Goal: Transaction & Acquisition: Book appointment/travel/reservation

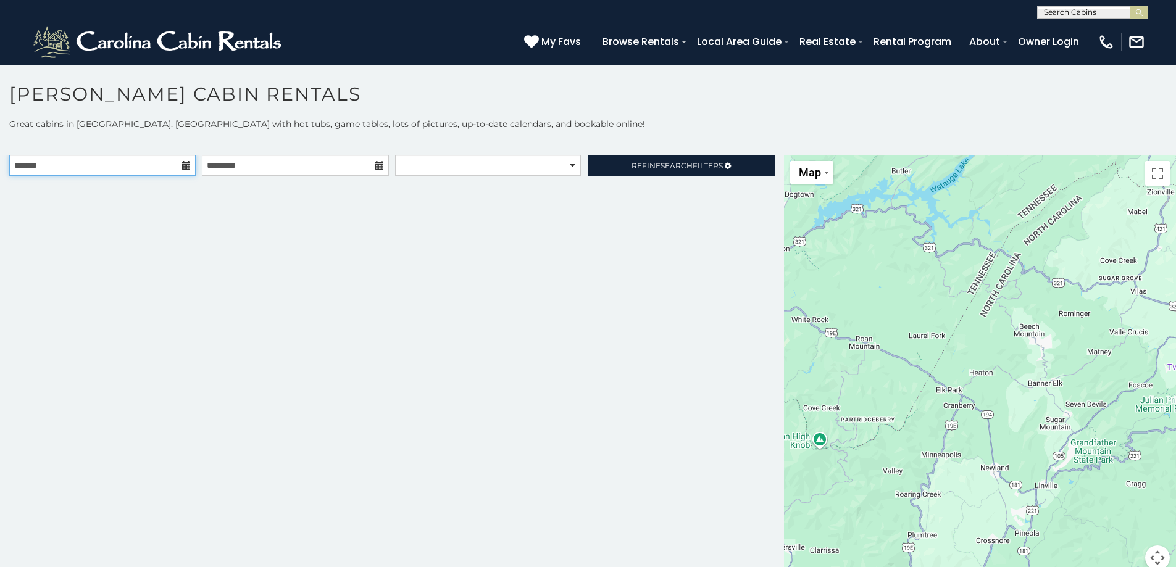
click at [170, 172] on input "text" at bounding box center [102, 165] width 186 height 21
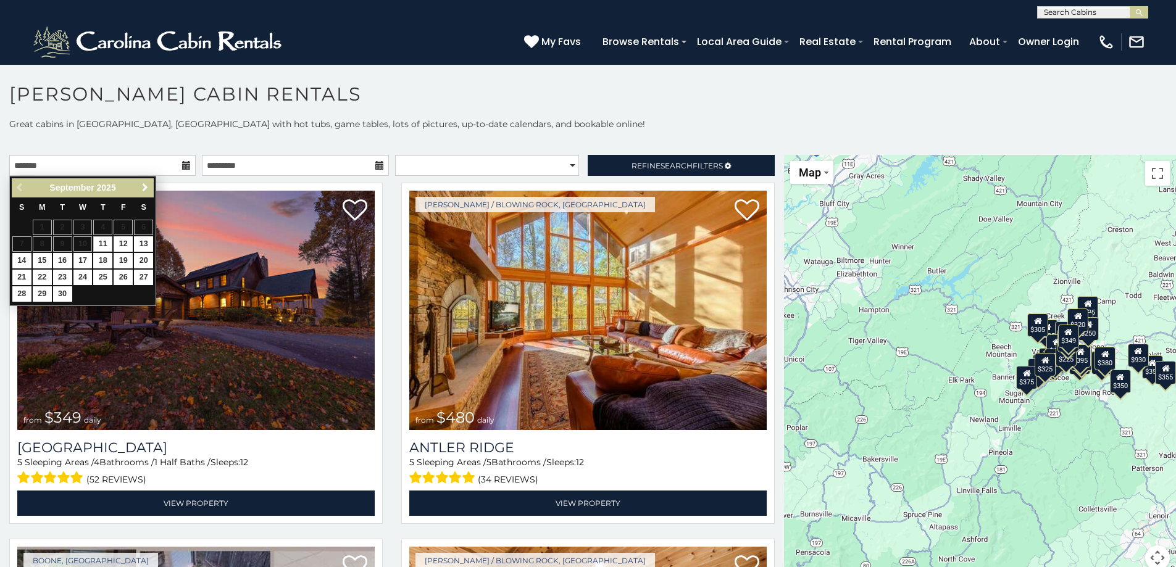
click at [140, 185] on span "Next" at bounding box center [145, 188] width 10 height 10
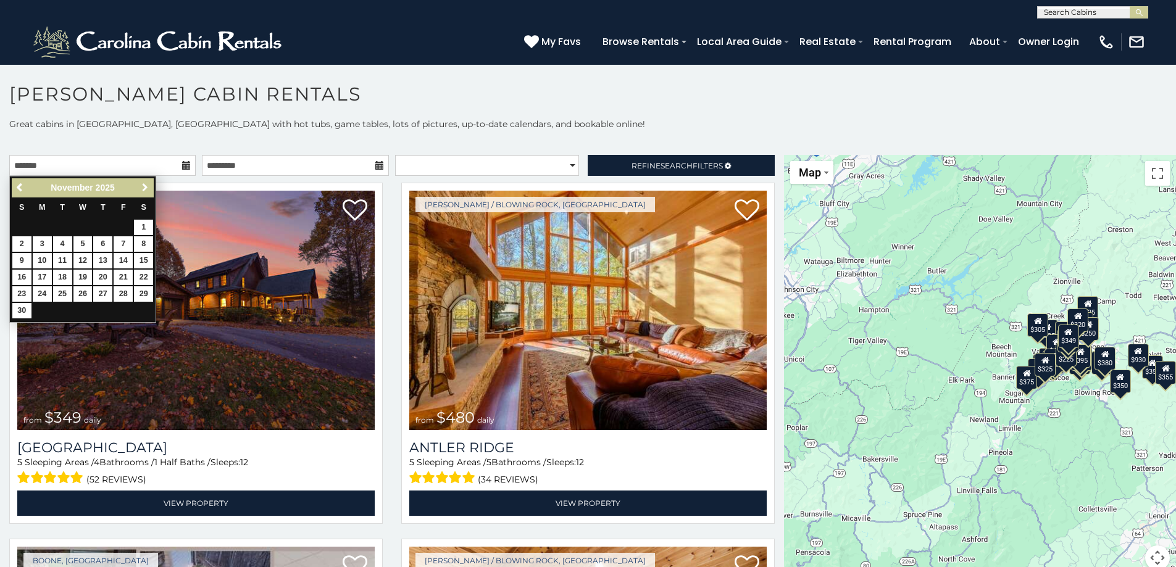
click at [140, 185] on span "Next" at bounding box center [145, 188] width 10 height 10
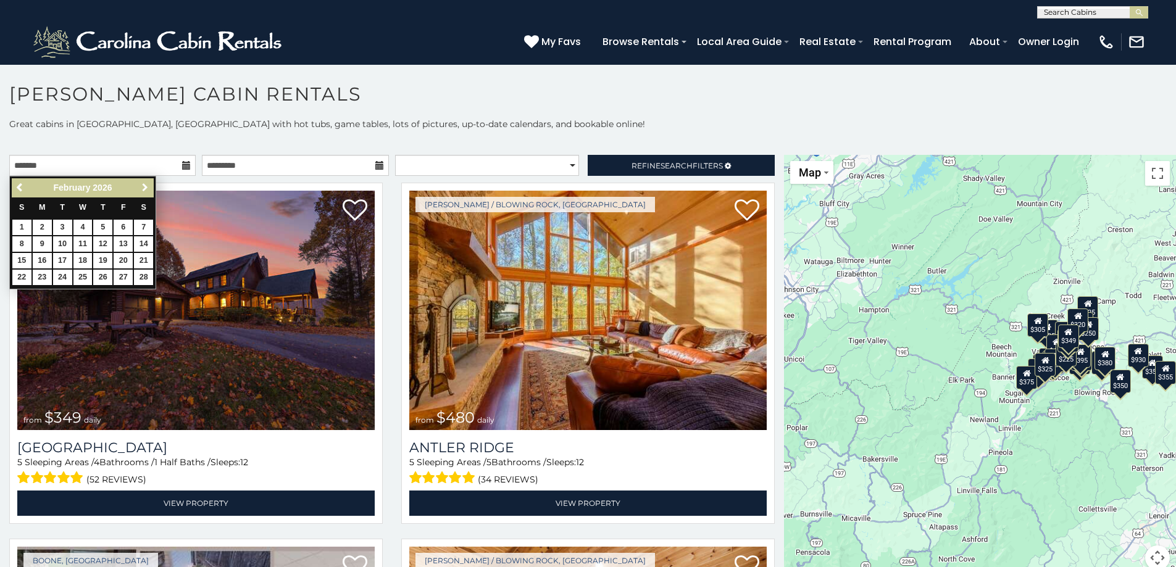
click at [140, 185] on span "Next" at bounding box center [145, 188] width 10 height 10
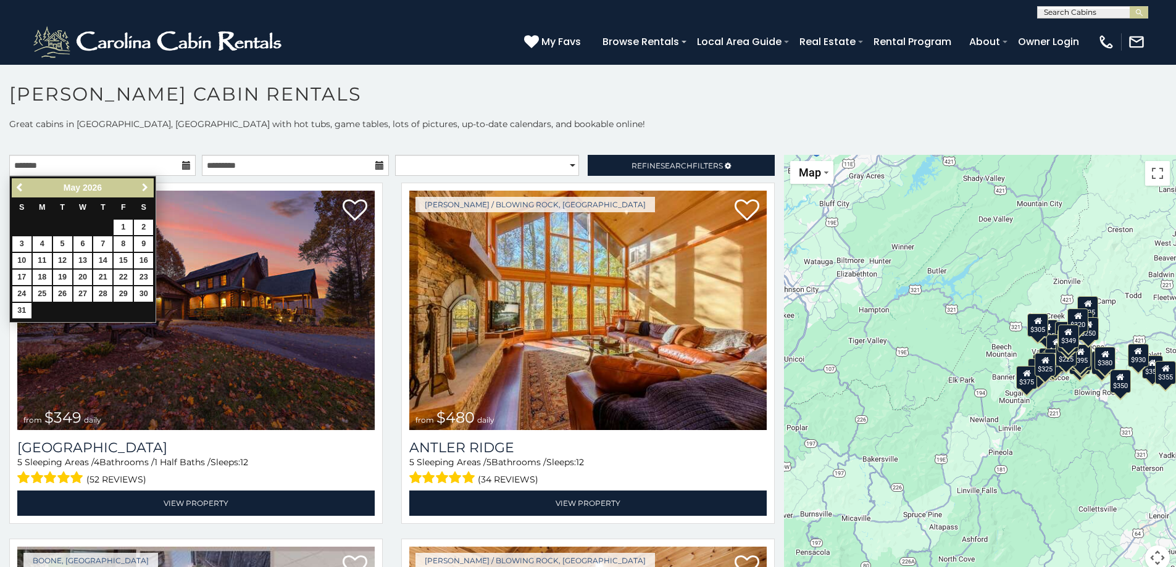
click at [140, 185] on span "Next" at bounding box center [145, 188] width 10 height 10
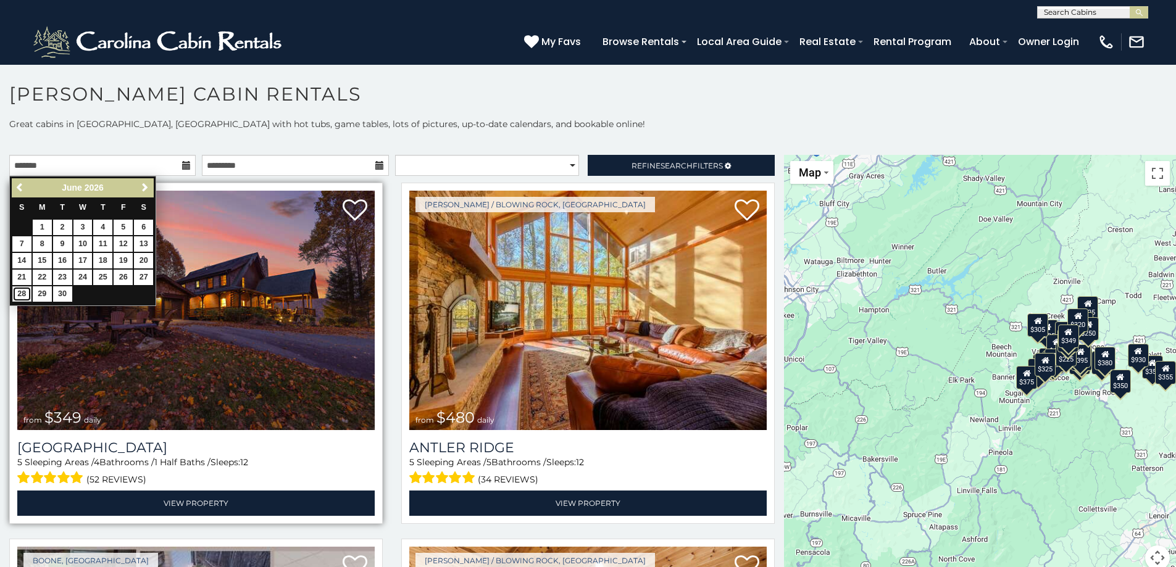
click at [22, 291] on link "28" at bounding box center [21, 293] width 19 height 15
type input "**********"
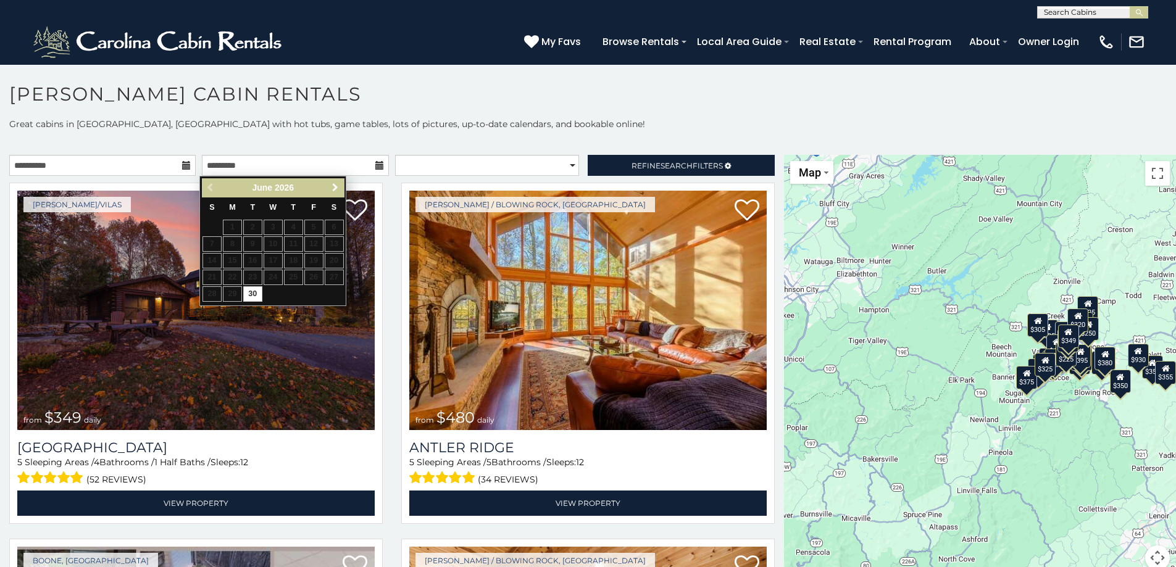
click at [334, 191] on span "Next" at bounding box center [335, 188] width 10 height 10
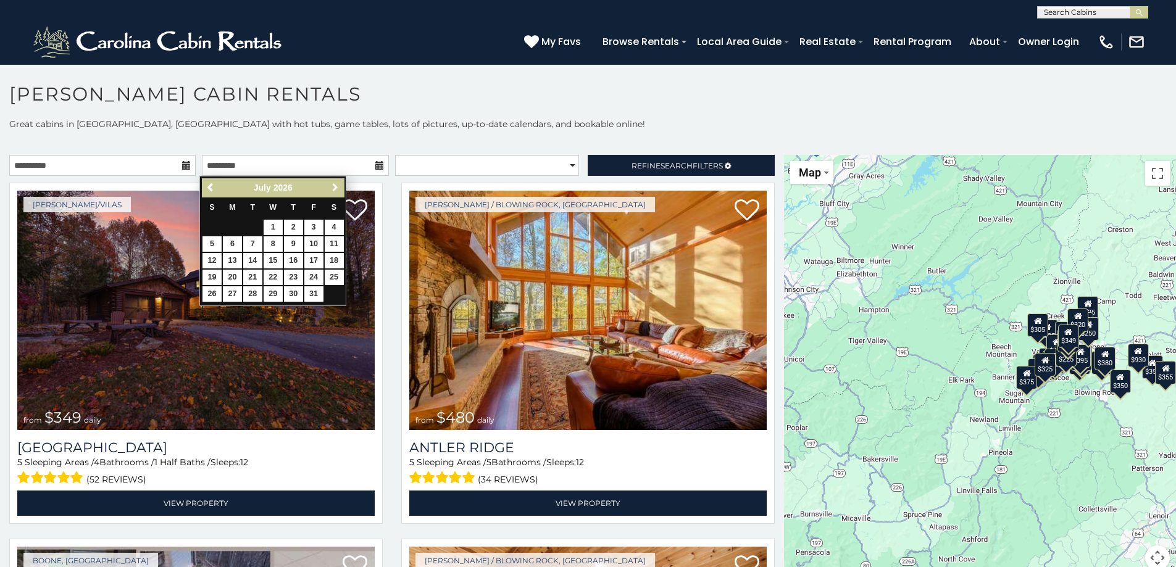
click at [334, 191] on span "Next" at bounding box center [335, 188] width 10 height 10
click at [333, 242] on link "8" at bounding box center [334, 243] width 19 height 15
type input "**********"
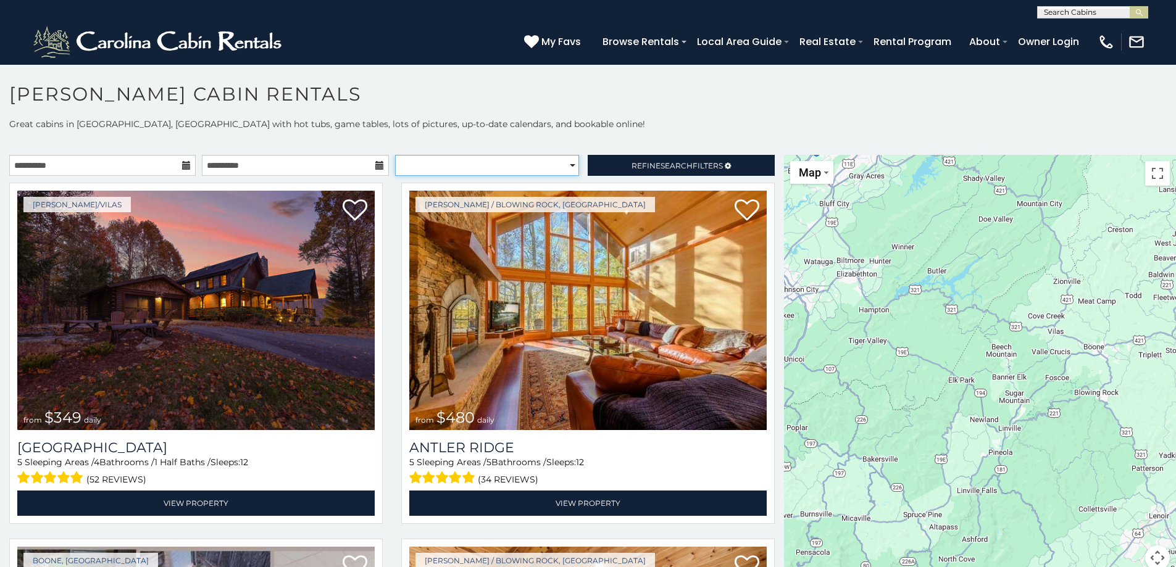
click at [564, 165] on select "**********" at bounding box center [487, 165] width 184 height 21
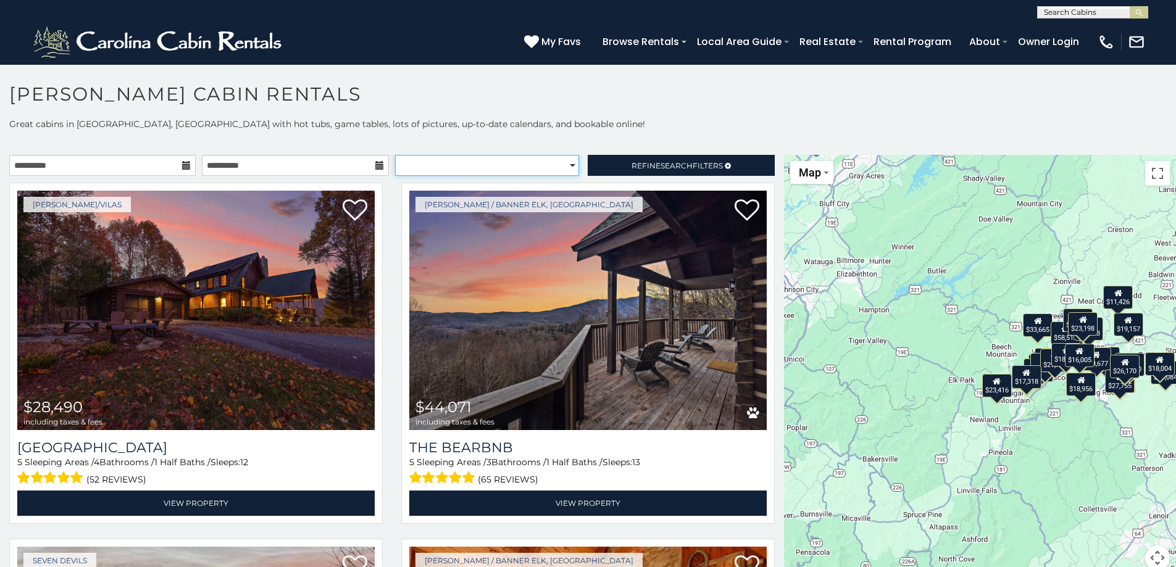
select select "**********"
click at [395, 155] on select "**********" at bounding box center [487, 165] width 184 height 21
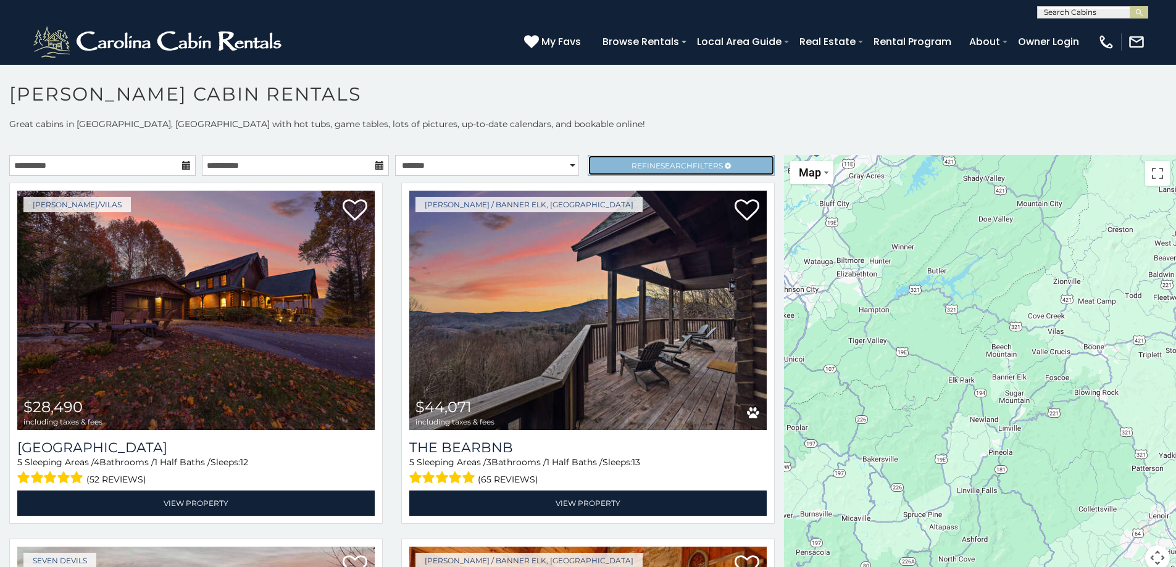
click at [660, 161] on span "Search" at bounding box center [676, 165] width 32 height 9
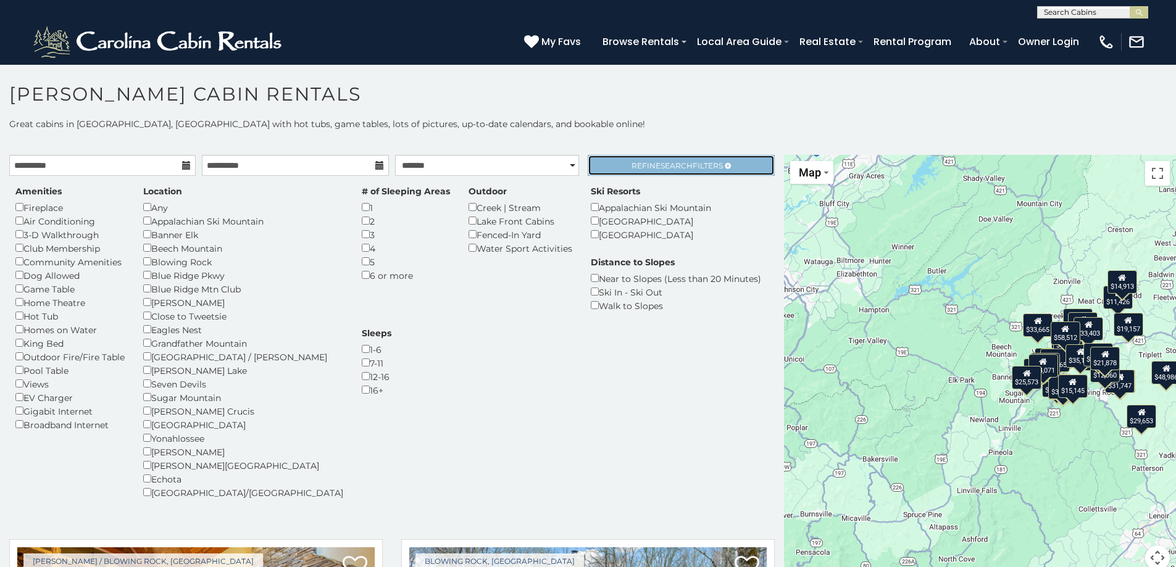
click at [660, 161] on span "Search" at bounding box center [676, 165] width 32 height 9
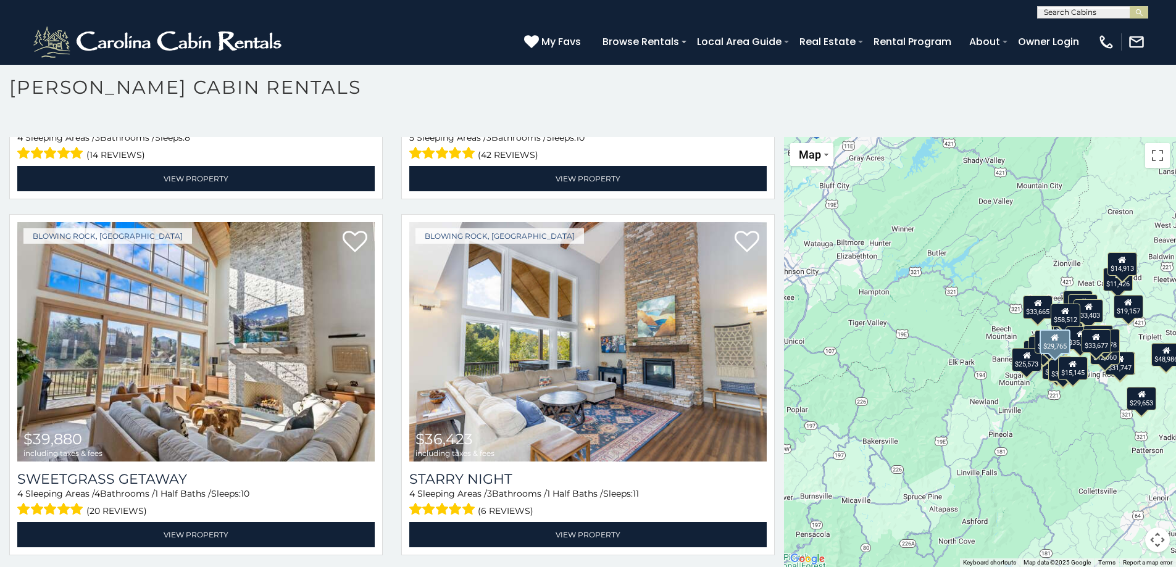
scroll to position [2098, 0]
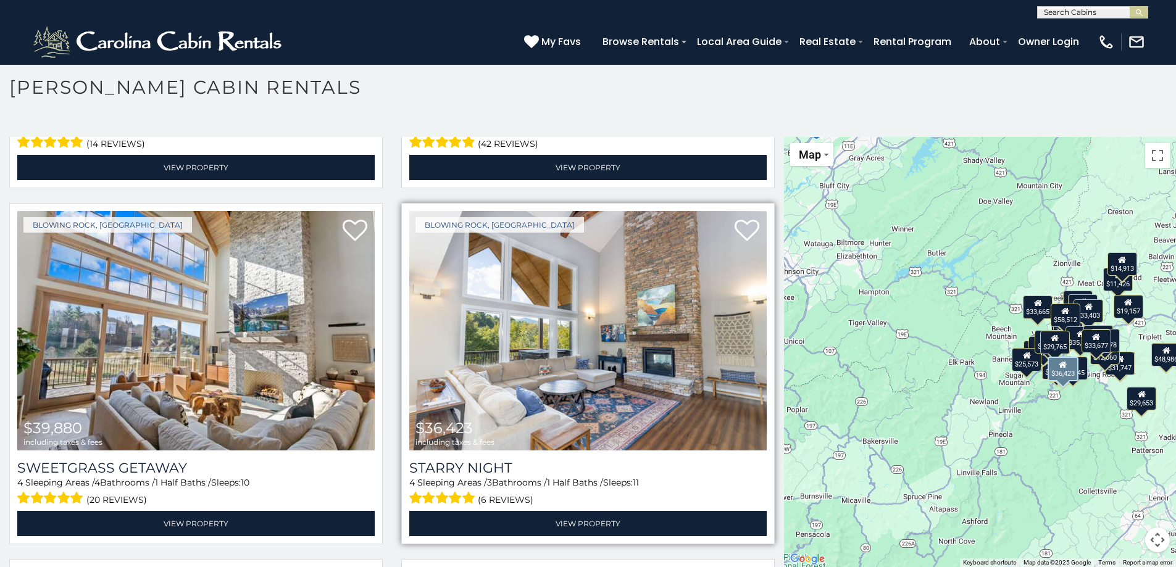
click at [584, 342] on img at bounding box center [587, 330] width 357 height 239
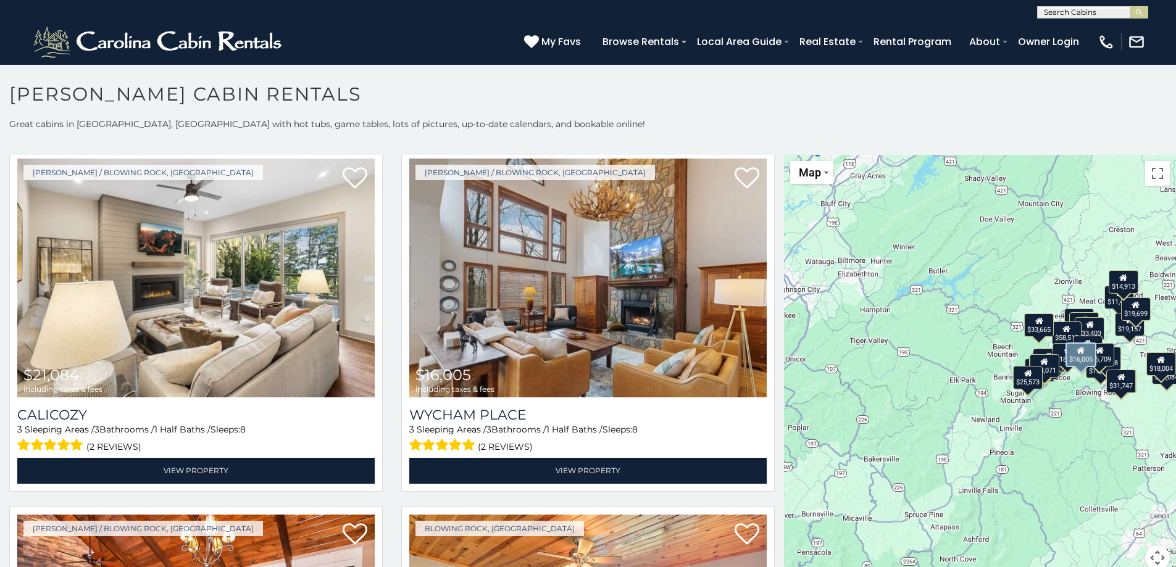
scroll to position [3888, 0]
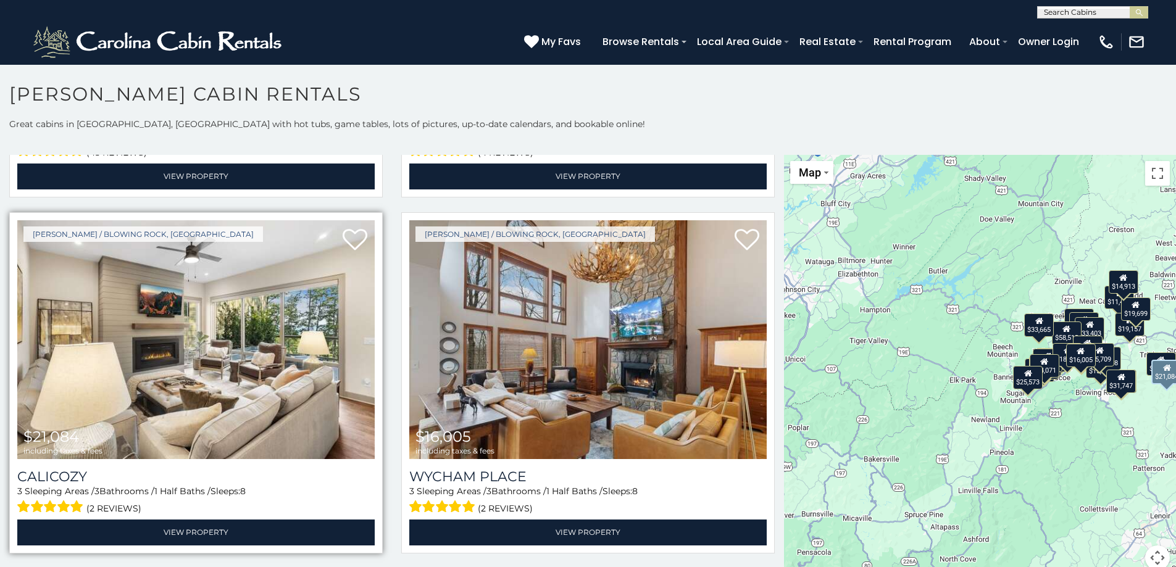
click at [226, 351] on img at bounding box center [195, 339] width 357 height 239
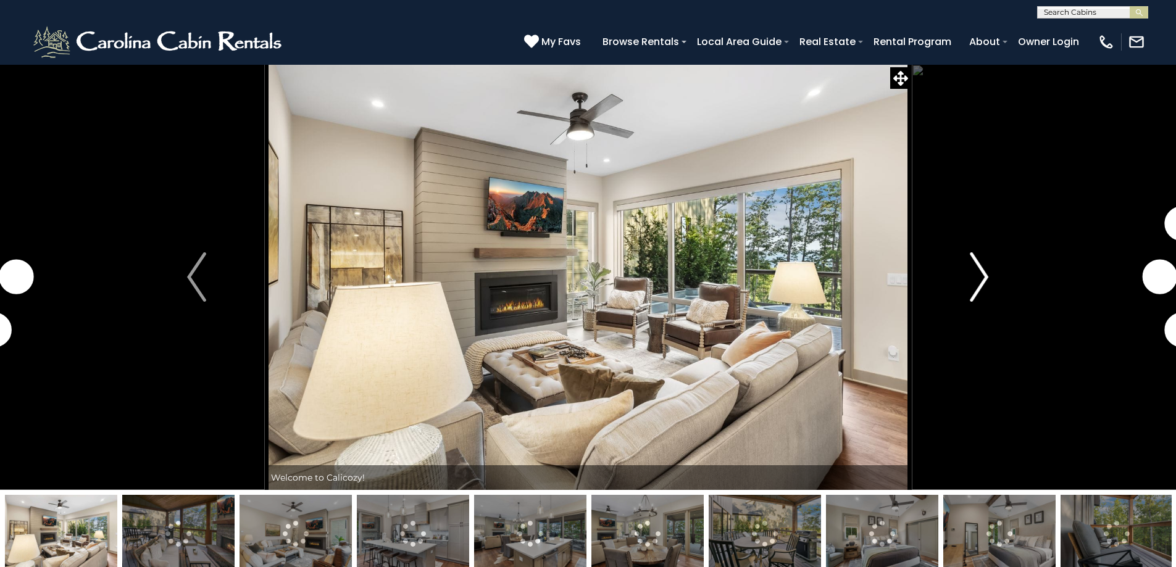
click at [970, 272] on img "Next" at bounding box center [979, 276] width 19 height 49
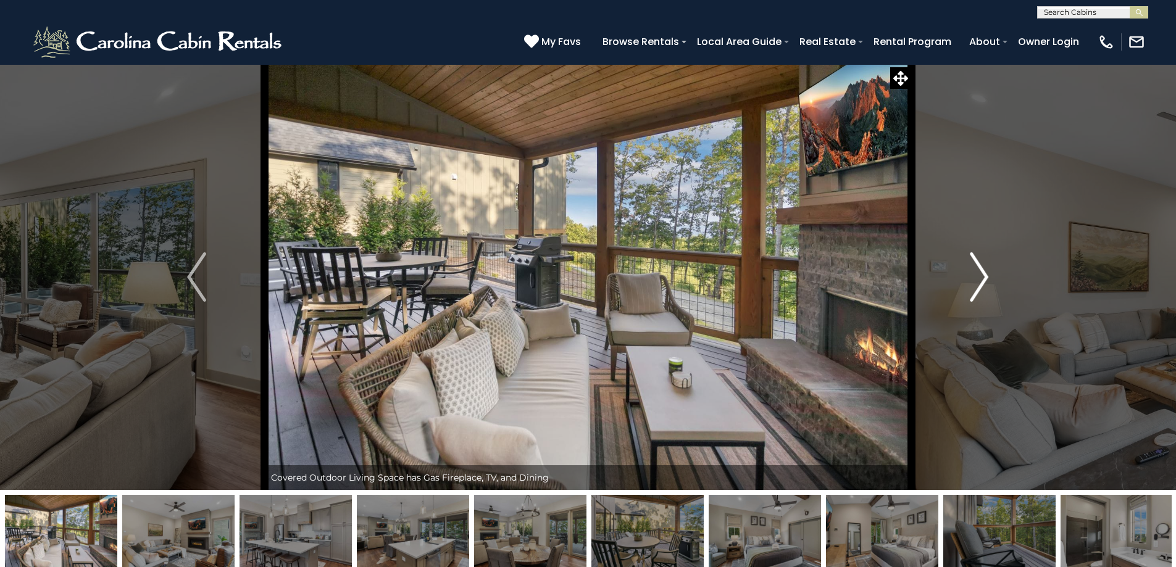
click at [970, 272] on img "Next" at bounding box center [979, 276] width 19 height 49
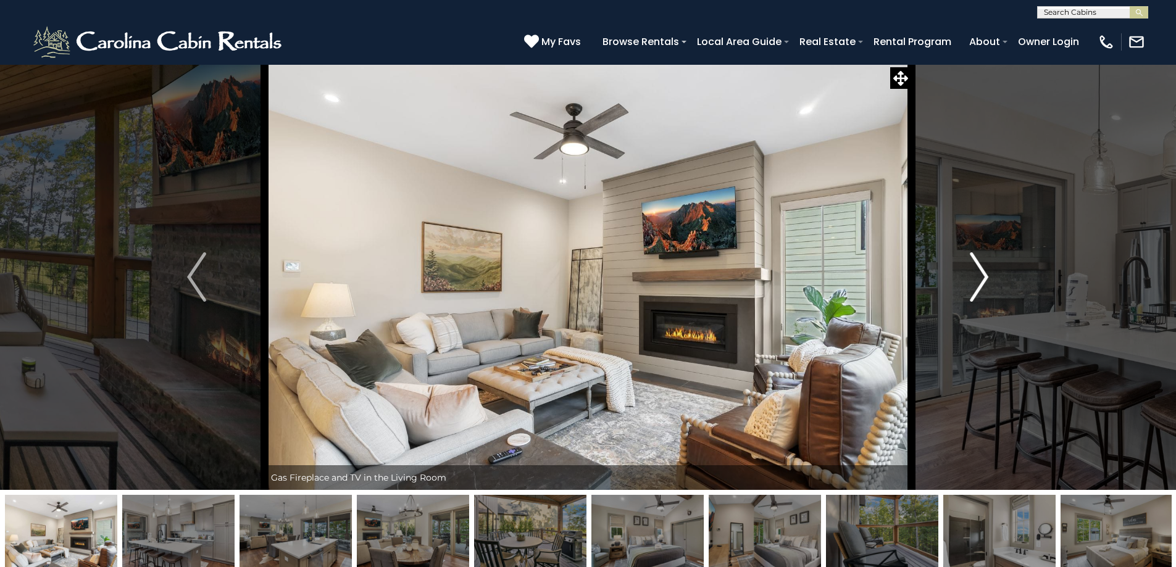
click at [970, 272] on img "Next" at bounding box center [979, 276] width 19 height 49
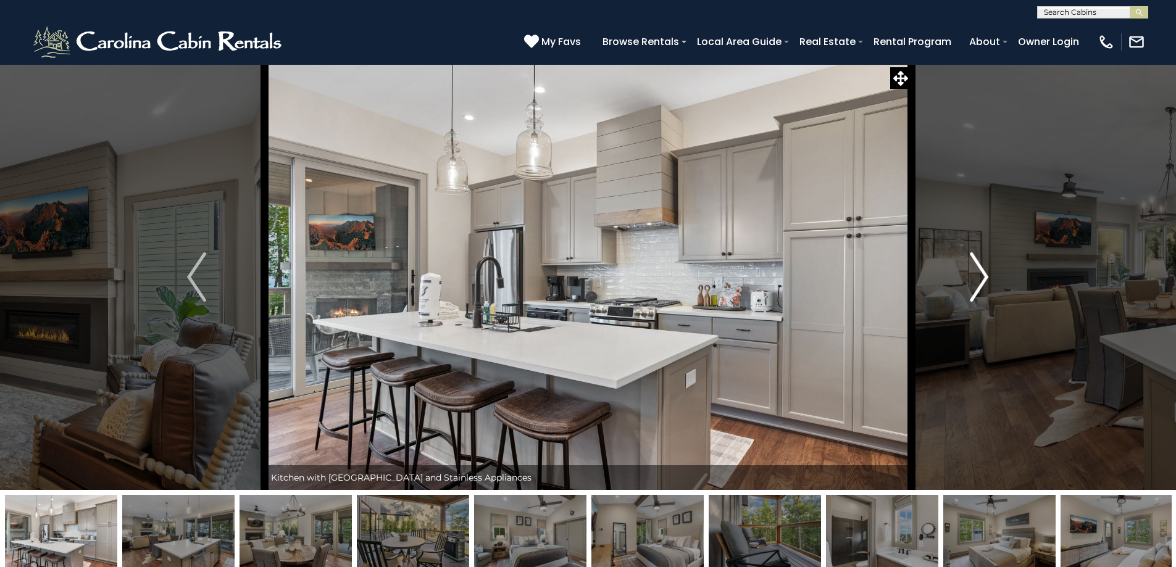
click at [970, 272] on img "Next" at bounding box center [979, 276] width 19 height 49
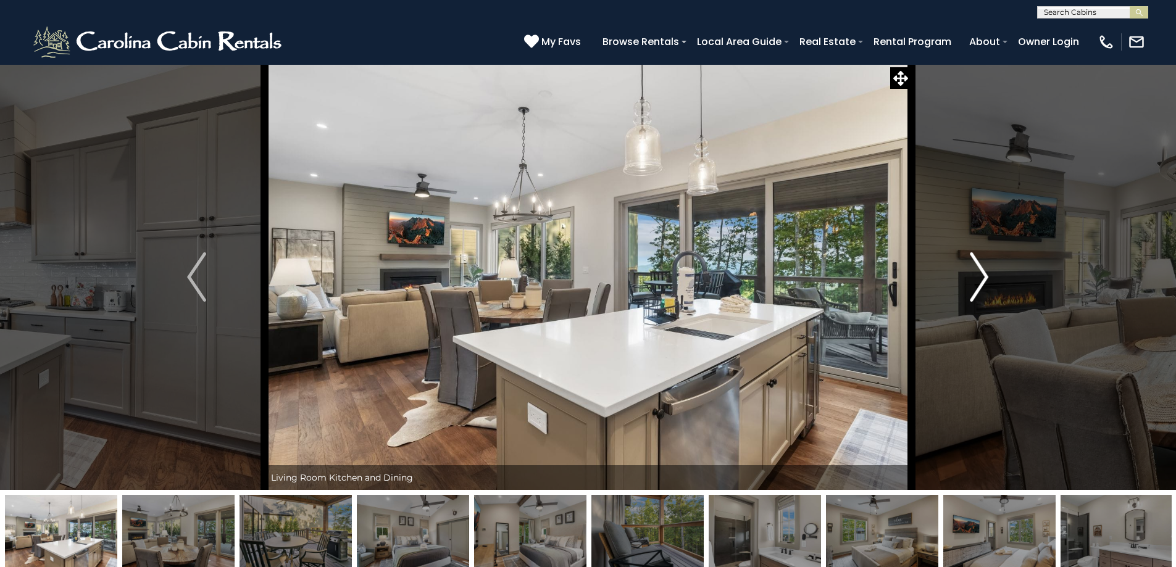
click at [970, 272] on img "Next" at bounding box center [979, 276] width 19 height 49
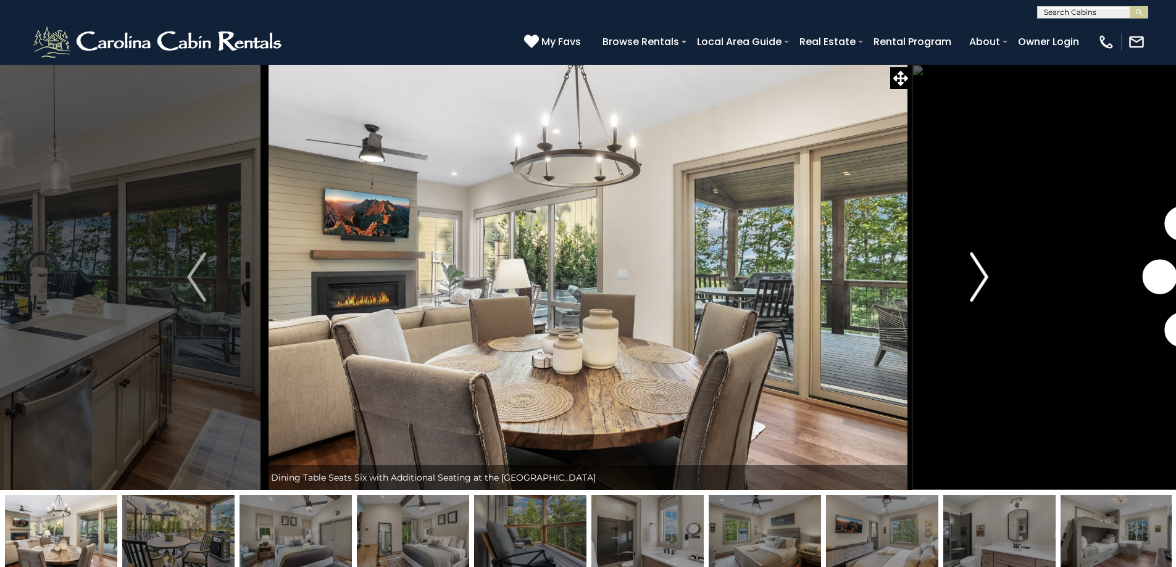
click at [970, 272] on img "Next" at bounding box center [979, 276] width 19 height 49
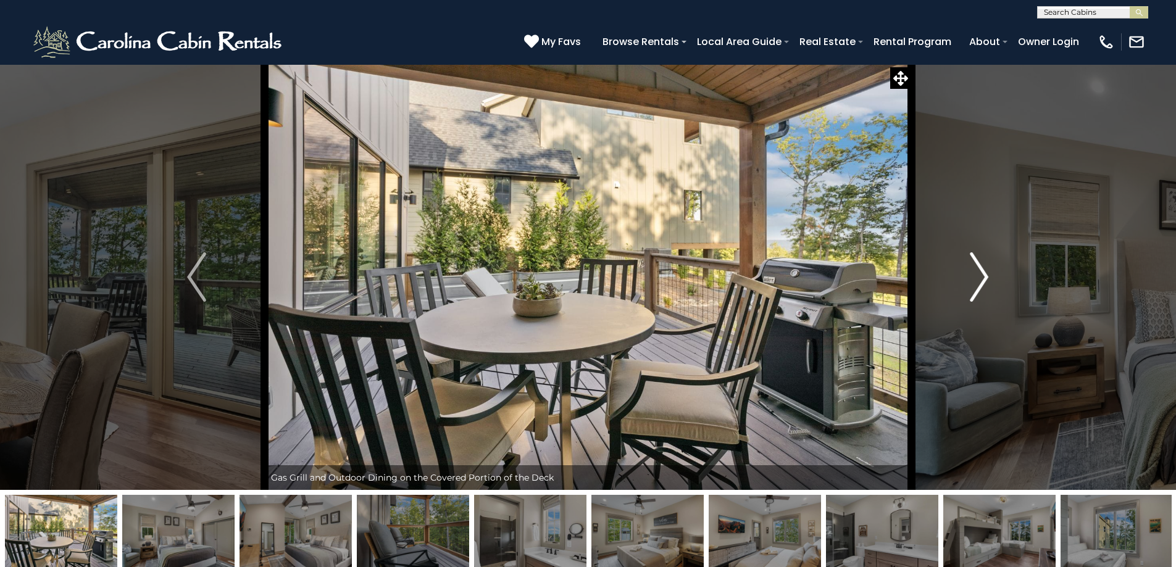
click at [970, 272] on img "Next" at bounding box center [979, 276] width 19 height 49
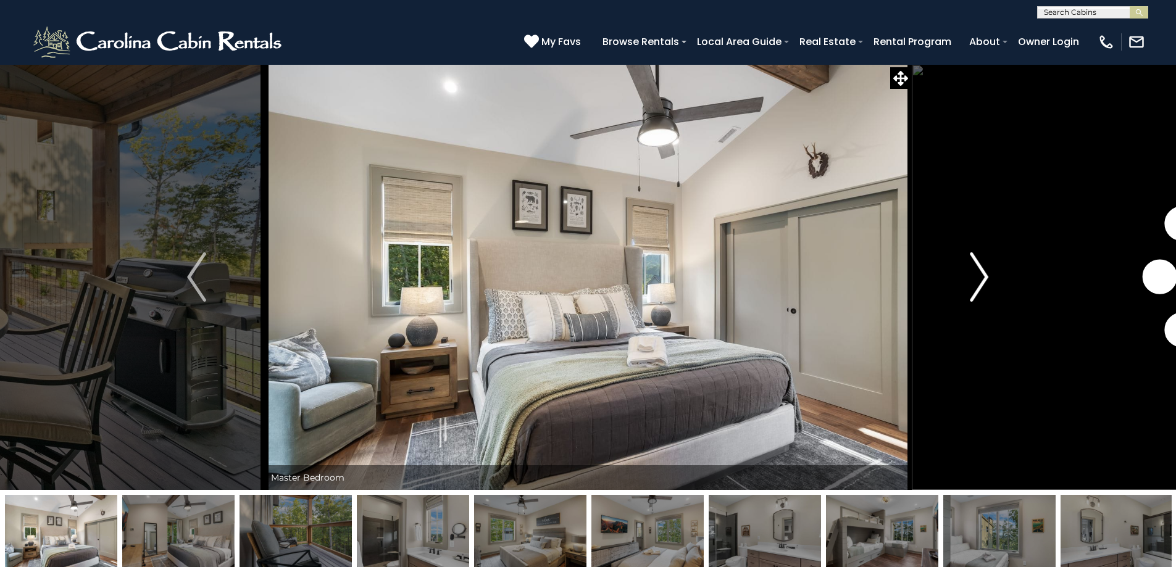
click at [970, 272] on img "Next" at bounding box center [979, 276] width 19 height 49
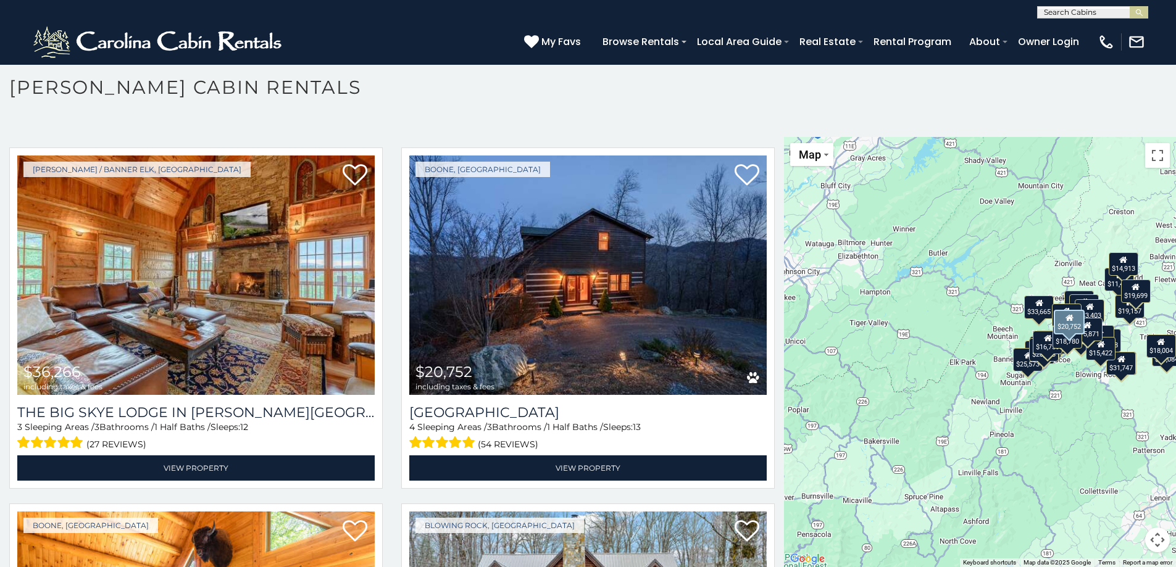
scroll to position [370, 0]
